Goal: Obtain resource: Download file/media

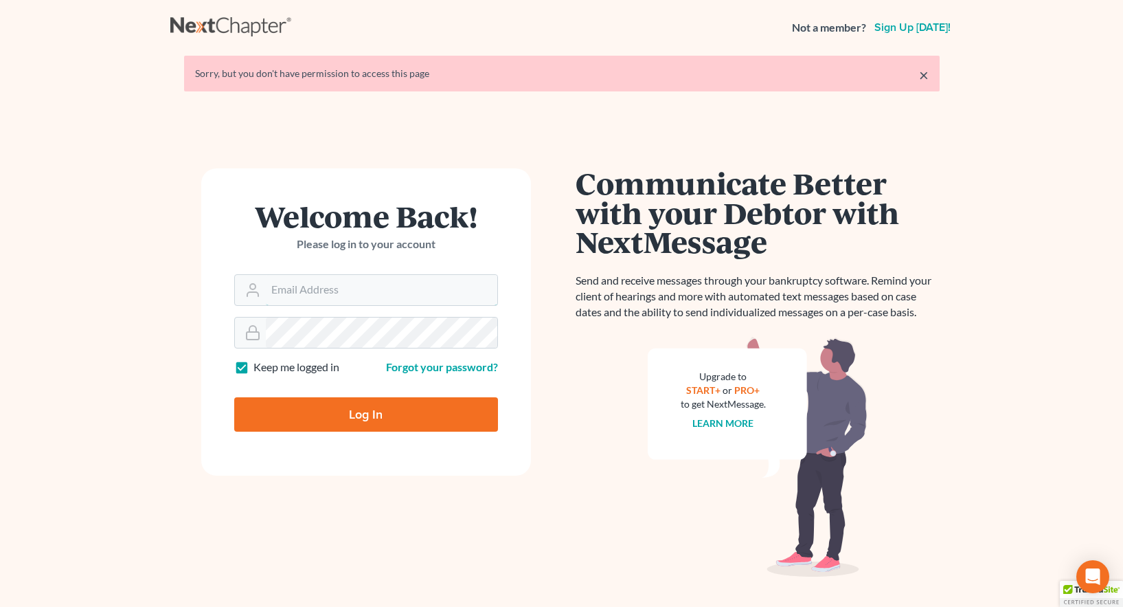
type input "mwilliams@arthurlwalker.com"
click at [367, 415] on input "Log In" at bounding box center [366, 414] width 264 height 34
type input "Thinking..."
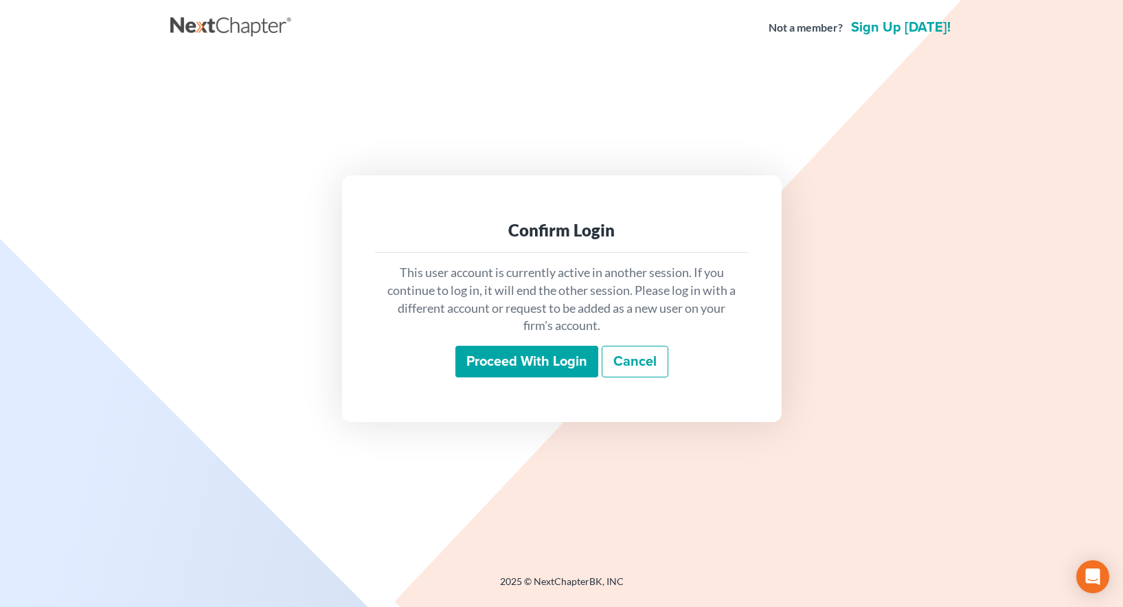
click at [536, 370] on input "Proceed with login" at bounding box center [526, 362] width 143 height 32
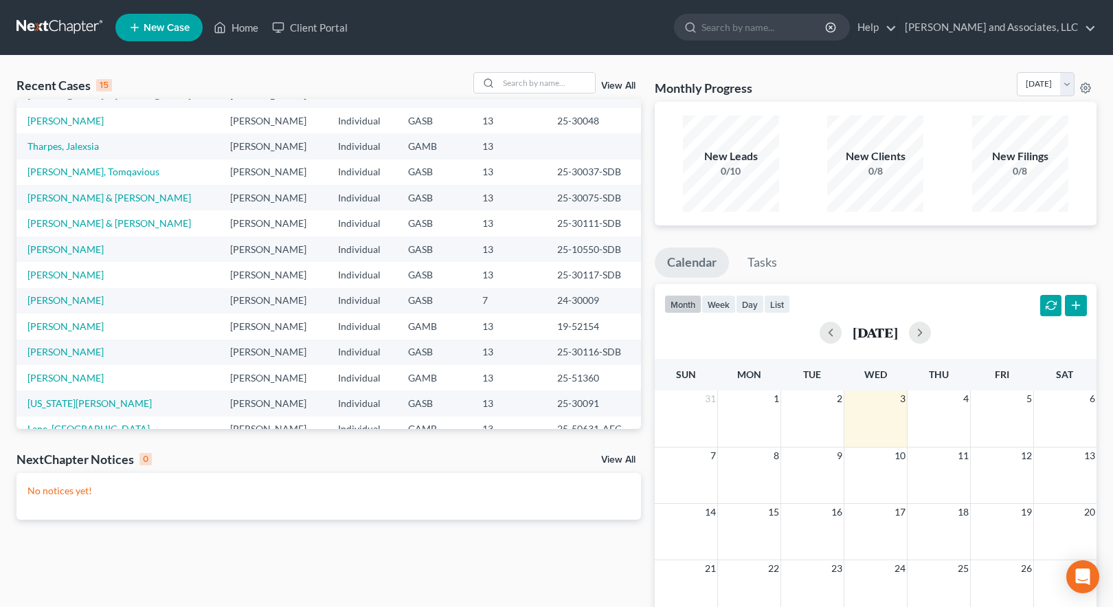
scroll to position [94, 0]
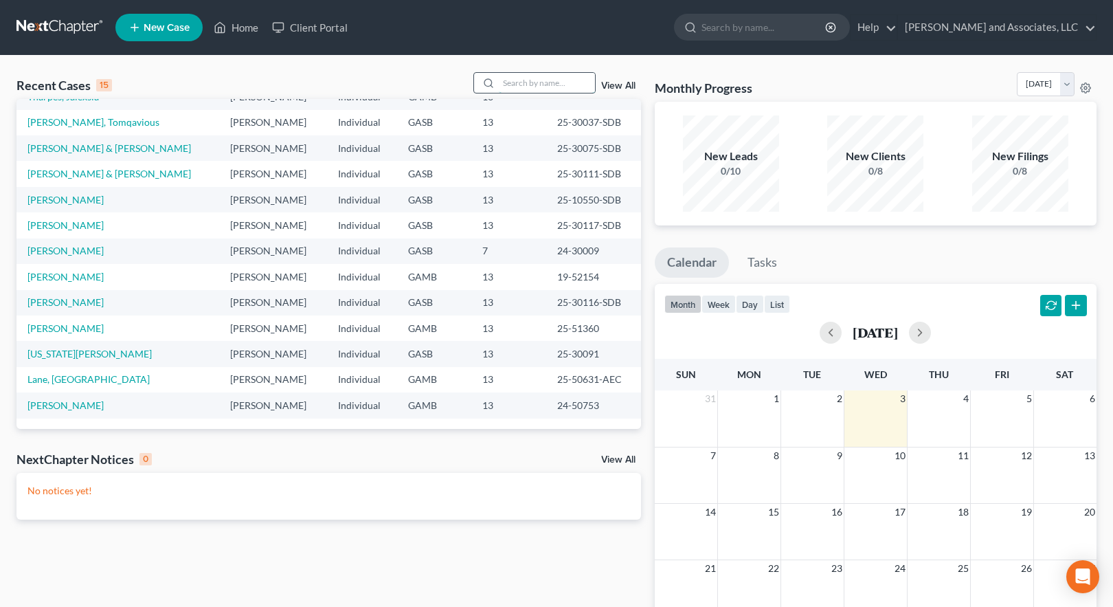
click at [506, 82] on input "search" at bounding box center [547, 83] width 96 height 20
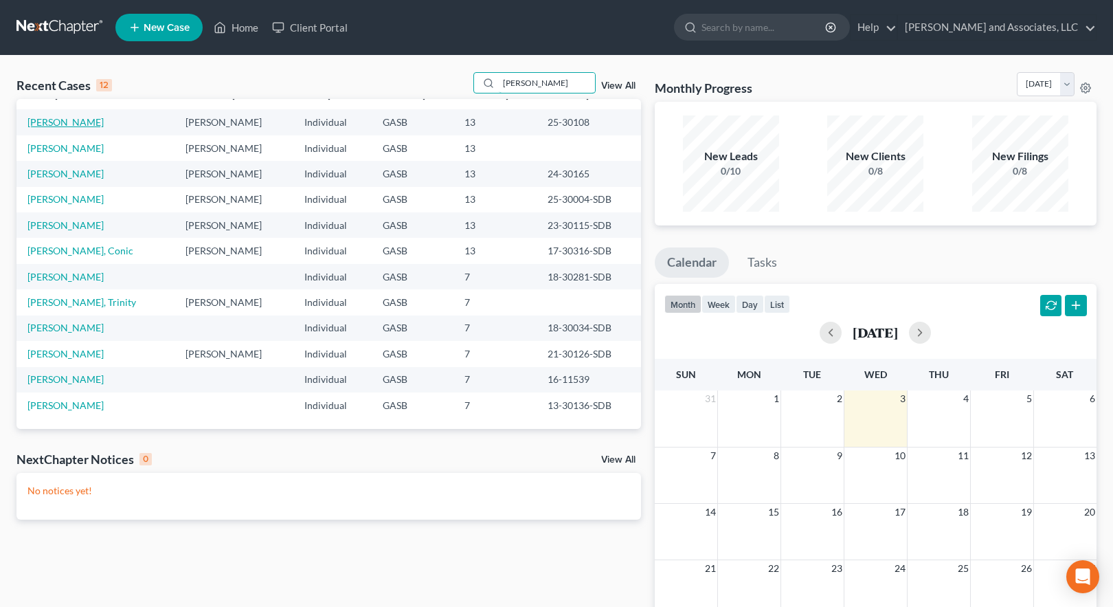
type input "[PERSON_NAME]"
click at [66, 121] on link "[PERSON_NAME]" at bounding box center [65, 122] width 76 height 12
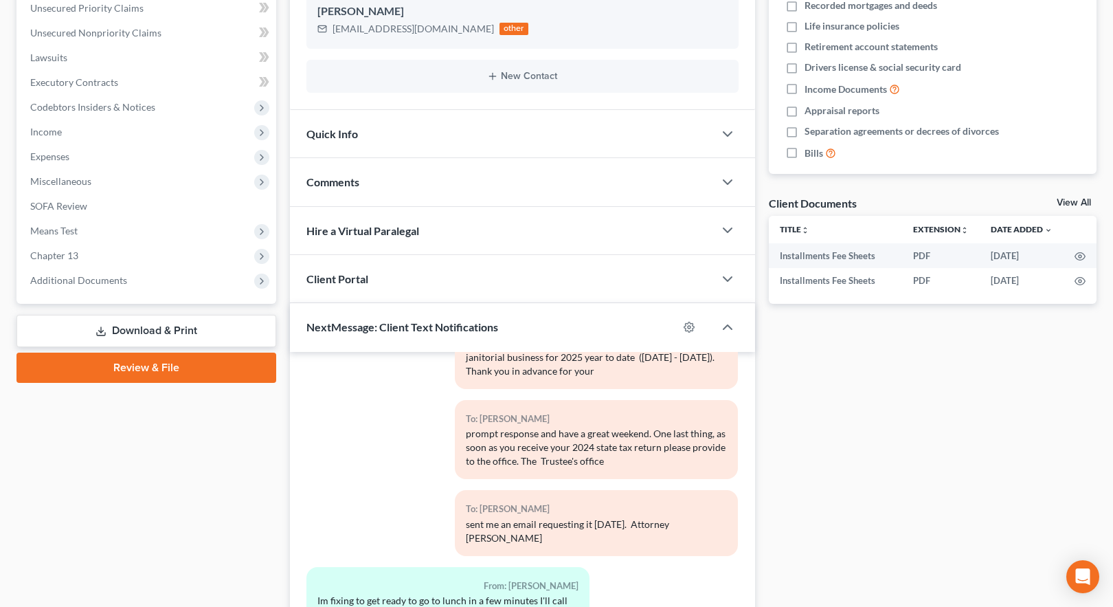
scroll to position [425, 0]
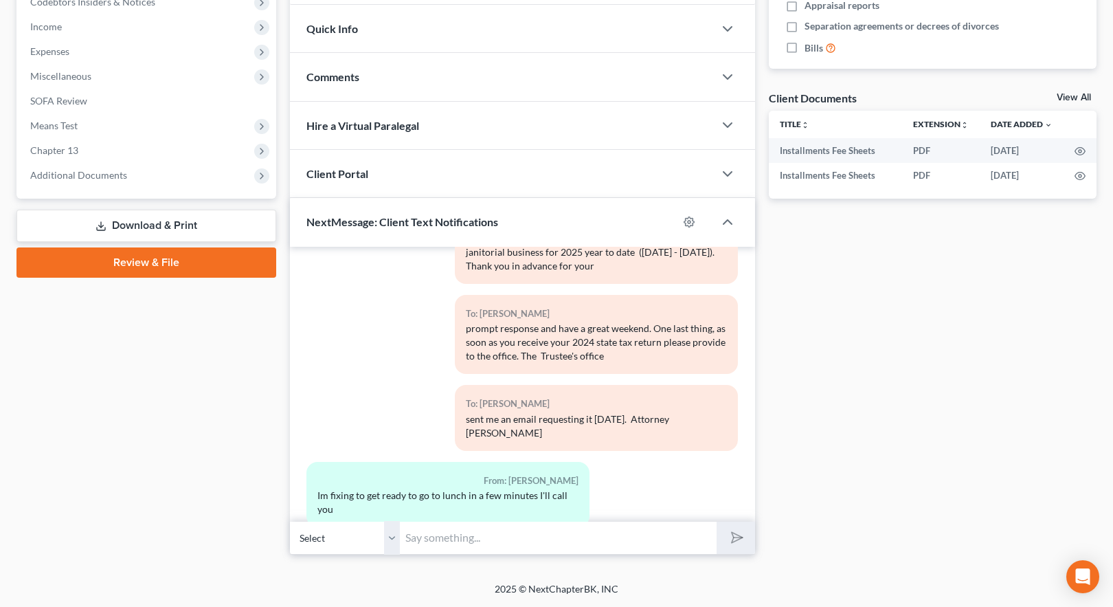
click at [142, 227] on link "Download & Print" at bounding box center [146, 226] width 260 height 32
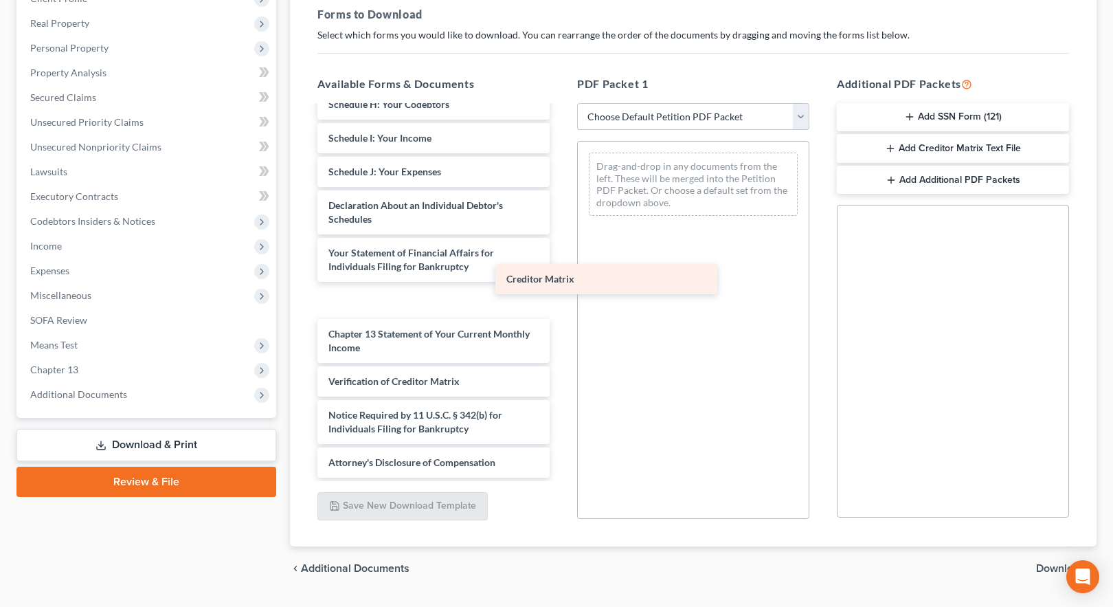
scroll to position [341, 0]
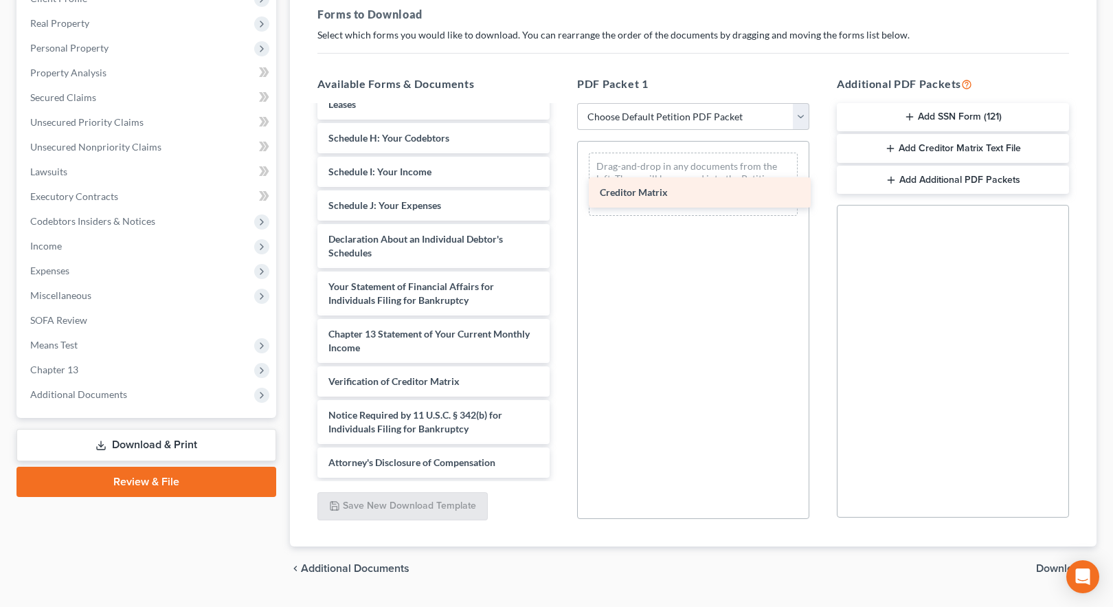
drag, startPoint x: 396, startPoint y: 345, endPoint x: 667, endPoint y: 190, distance: 312.6
click at [561, 190] on div "Creditor Matrix Installments Fee Sheets Installments Fee Sheets Voluntary Petit…" at bounding box center [433, 121] width 254 height 712
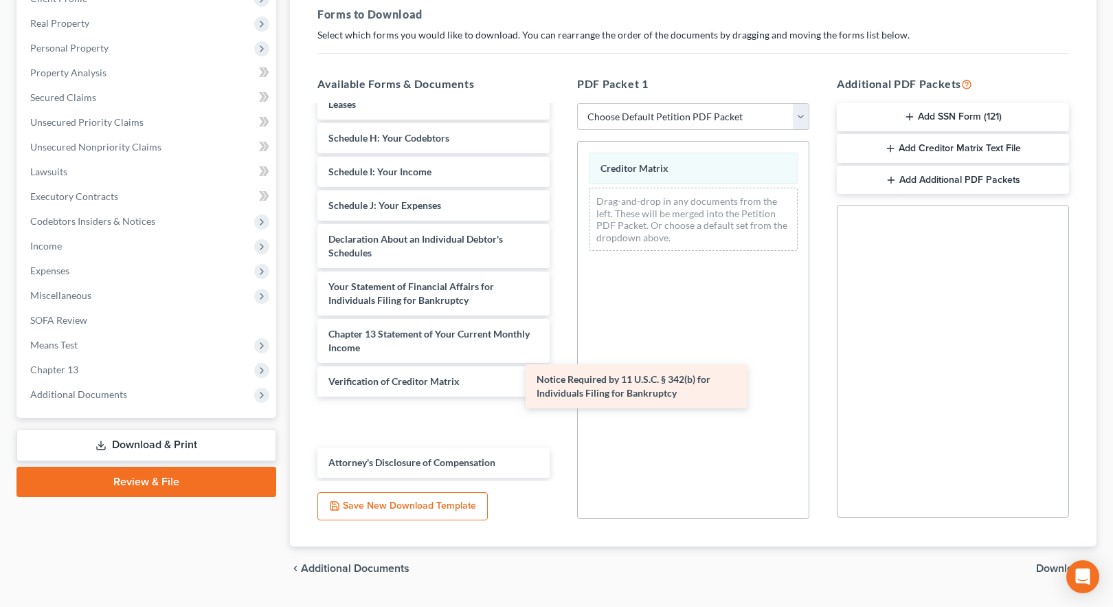
scroll to position [294, 0]
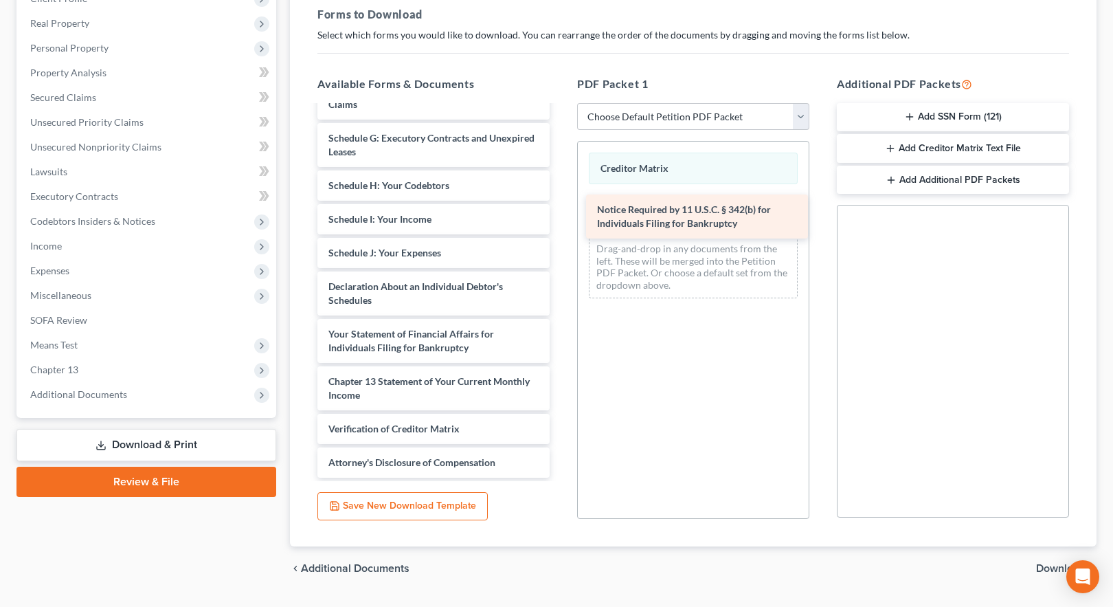
drag, startPoint x: 394, startPoint y: 420, endPoint x: 663, endPoint y: 215, distance: 338.1
click at [561, 215] on div "Notice Required by 11 U.S.C. § 342(b) for Individuals Filing for Bankruptcy Ins…" at bounding box center [433, 144] width 254 height 665
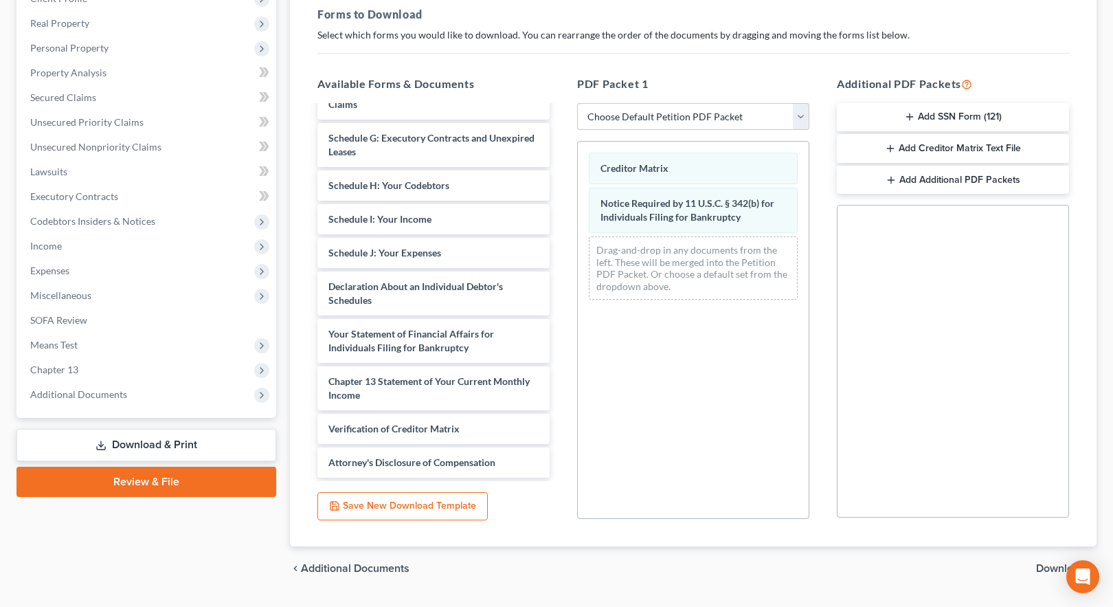
click at [1050, 565] on span "Download" at bounding box center [1060, 568] width 49 height 11
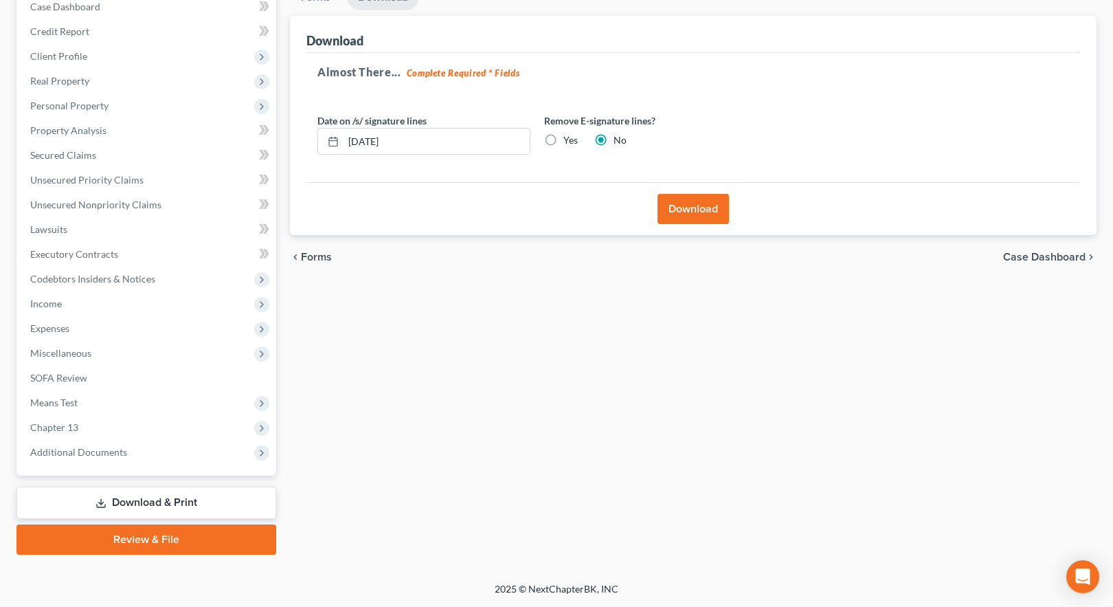
scroll to position [148, 0]
click at [693, 208] on button "Download" at bounding box center [692, 209] width 71 height 30
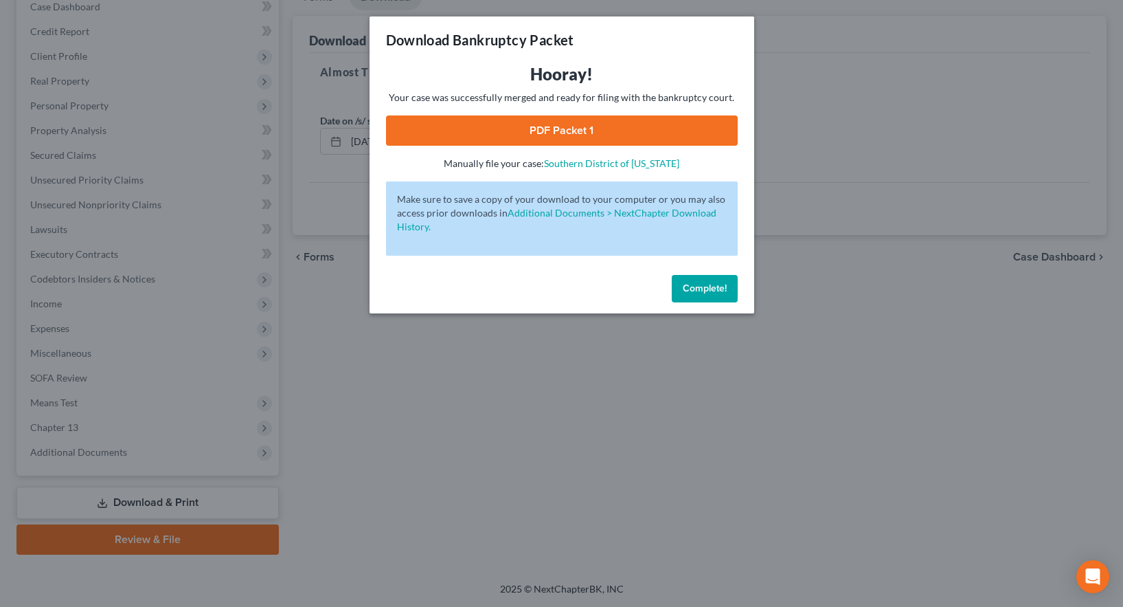
click at [555, 127] on link "PDF Packet 1" at bounding box center [562, 130] width 352 height 30
click at [698, 293] on span "Complete!" at bounding box center [705, 288] width 44 height 12
